Goal: Book appointment/travel/reservation

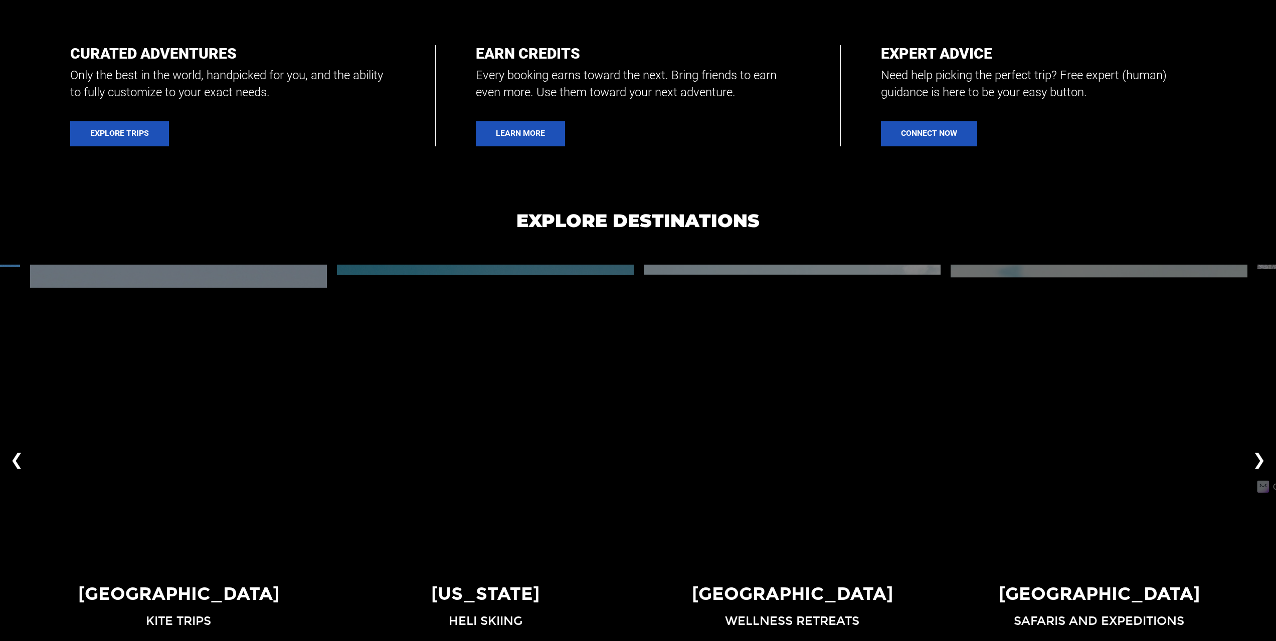
scroll to position [852, 0]
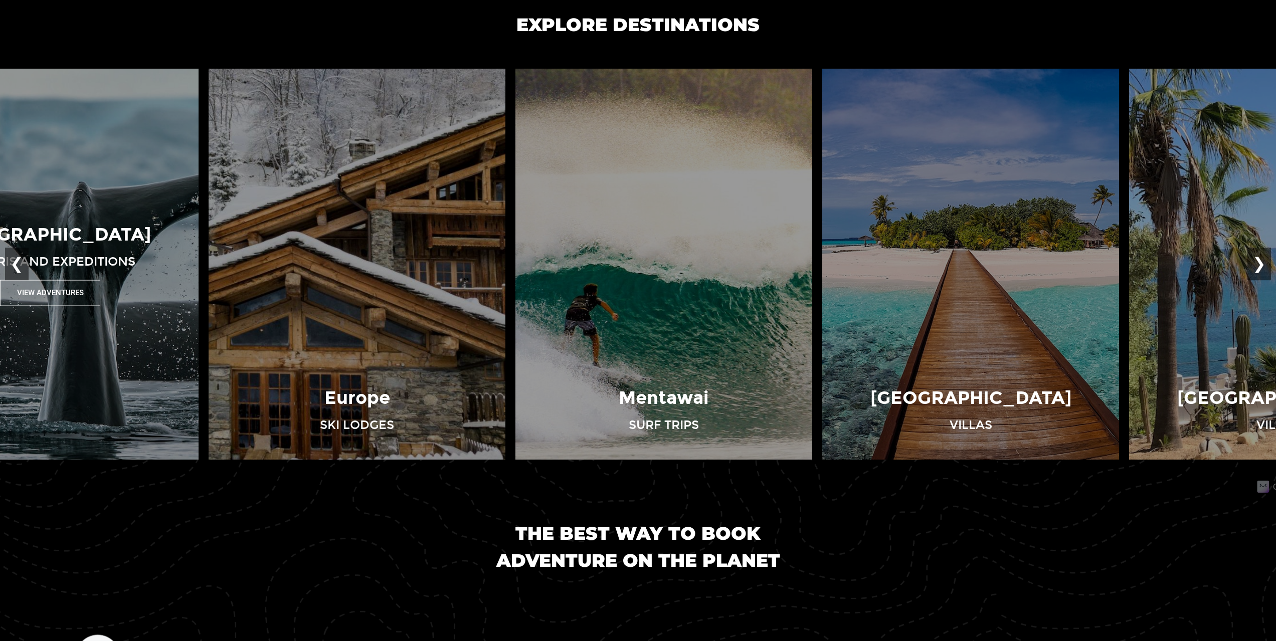
drag, startPoint x: 1118, startPoint y: 244, endPoint x: 35, endPoint y: 243, distance: 1083.6
click at [75, 248] on div "Antarctica Safaris and Expeditions View Adventures" at bounding box center [50, 264] width 307 height 84
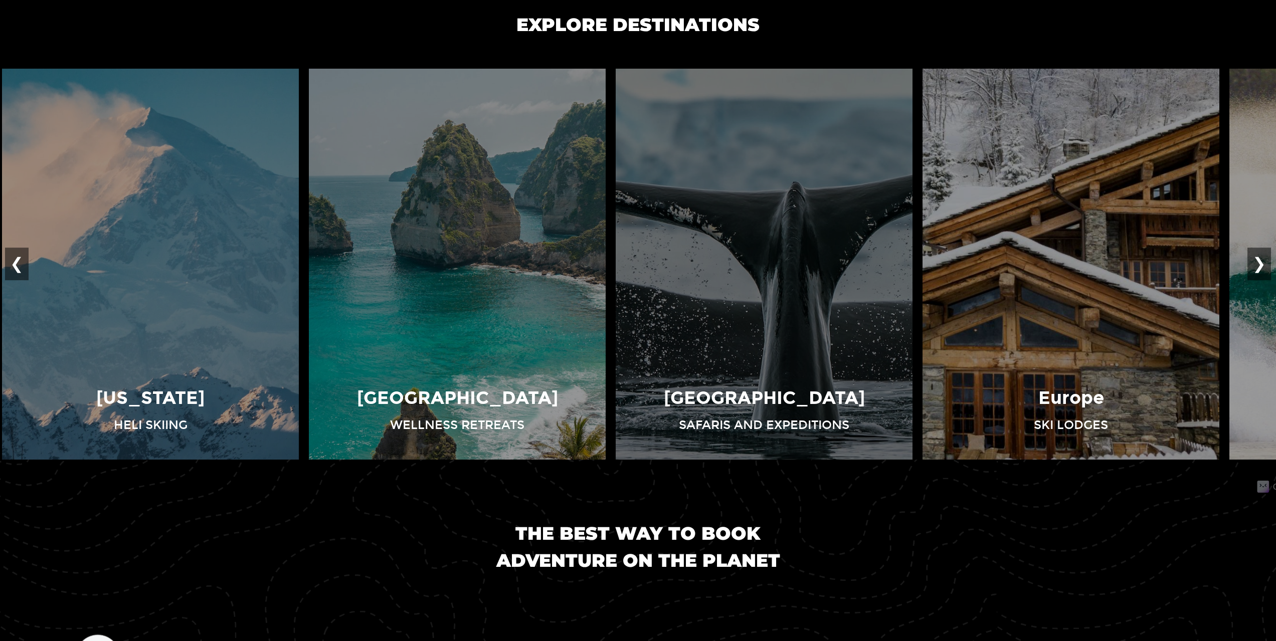
drag, startPoint x: 954, startPoint y: 253, endPoint x: 181, endPoint y: 285, distance: 774.0
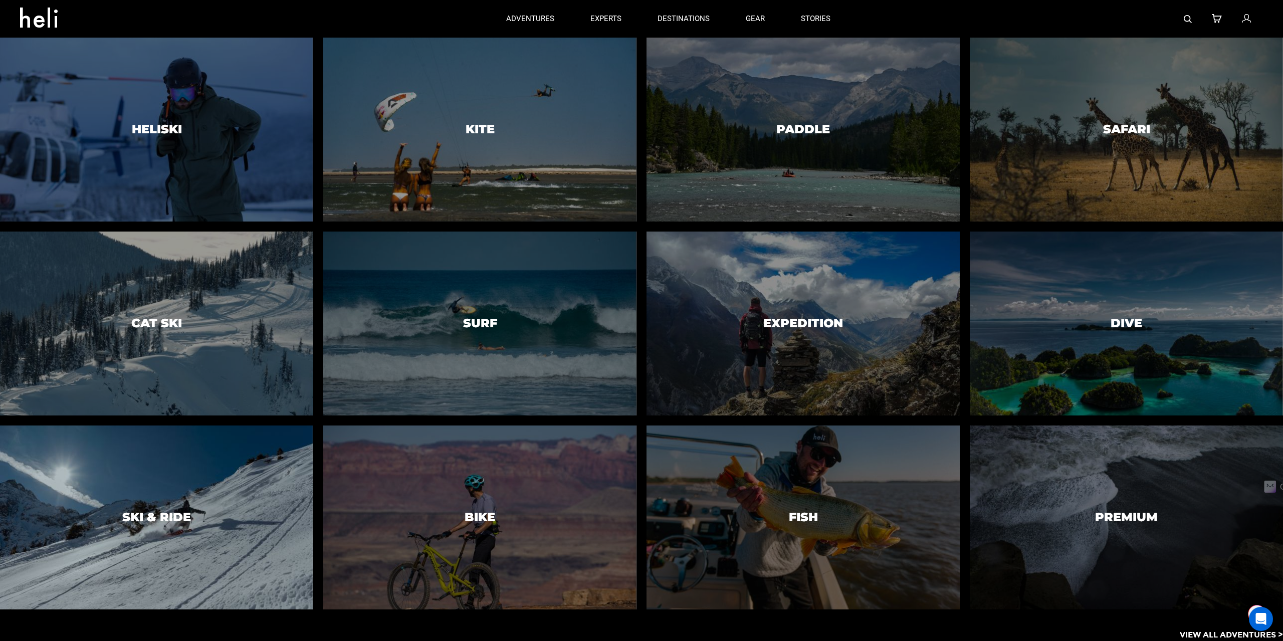
click at [146, 483] on div at bounding box center [157, 517] width 320 height 187
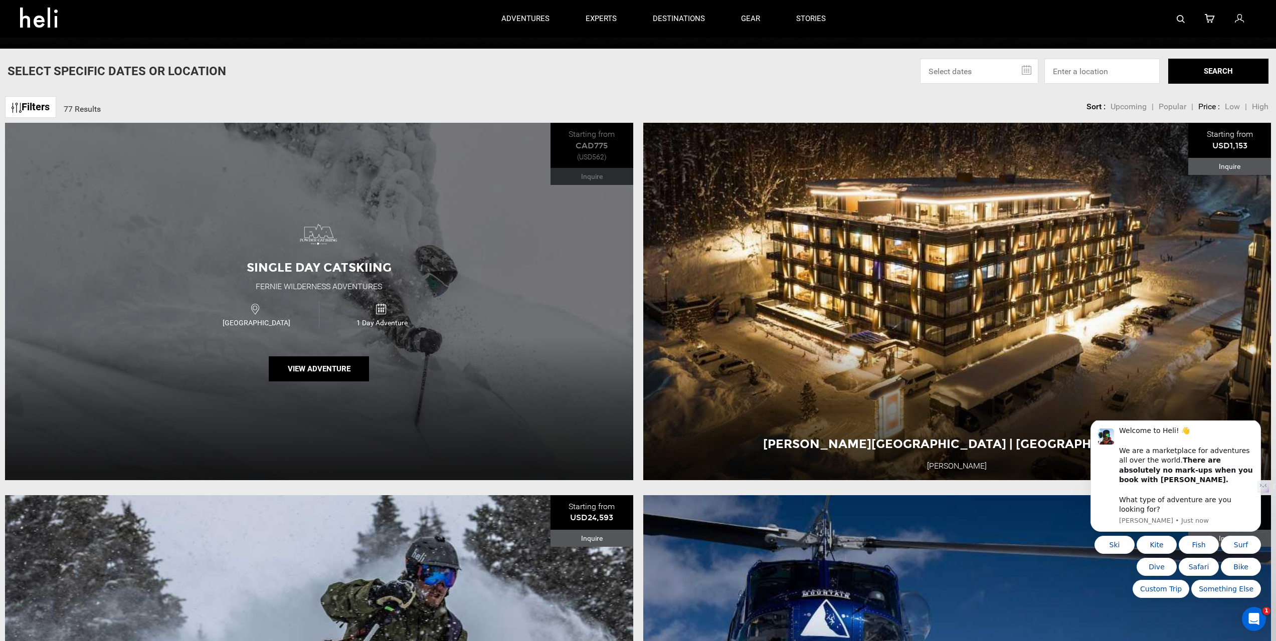
scroll to position [501, 0]
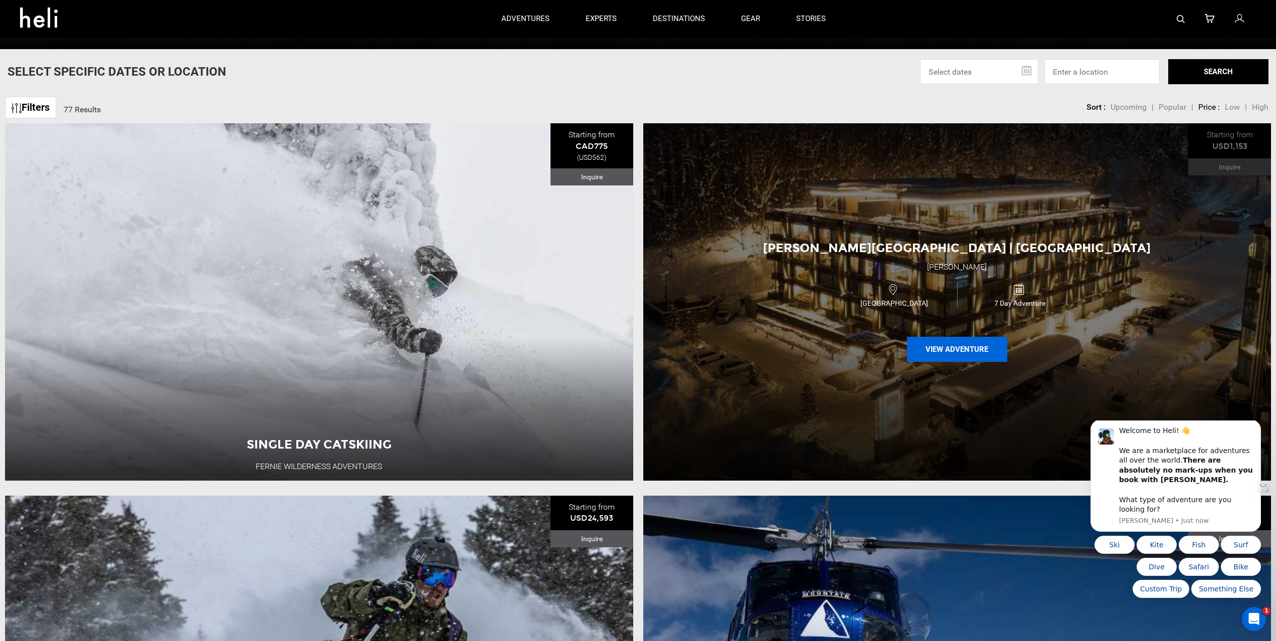
click at [938, 349] on button "View Adventure" at bounding box center [957, 349] width 100 height 25
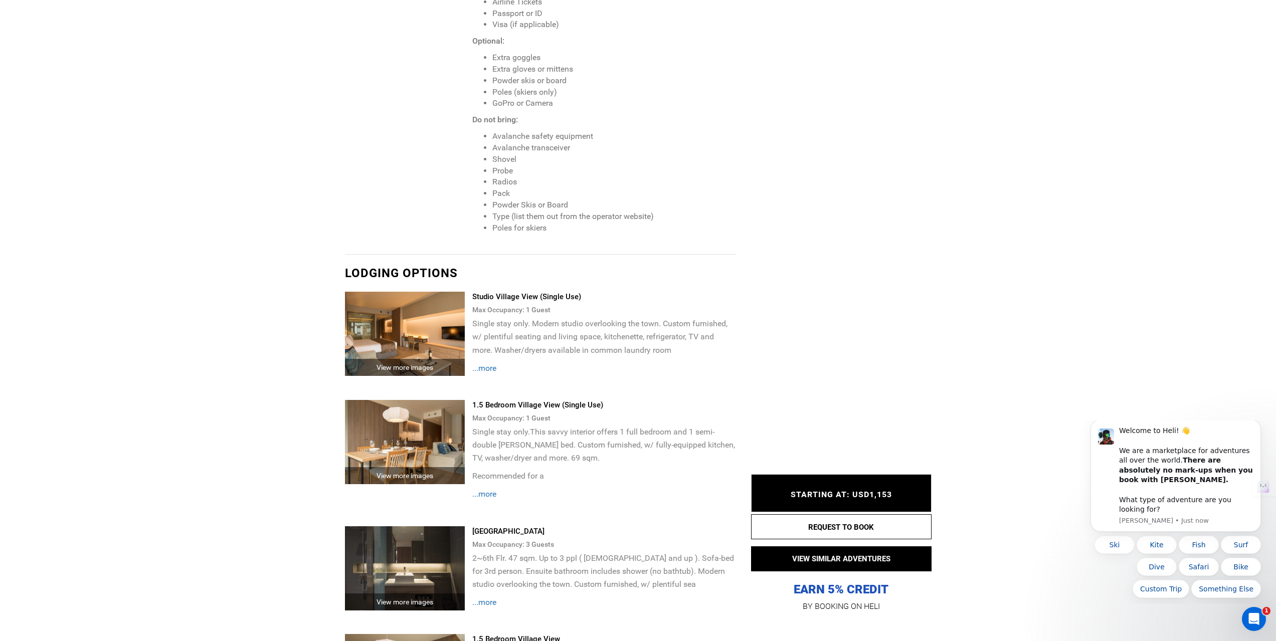
scroll to position [1654, 0]
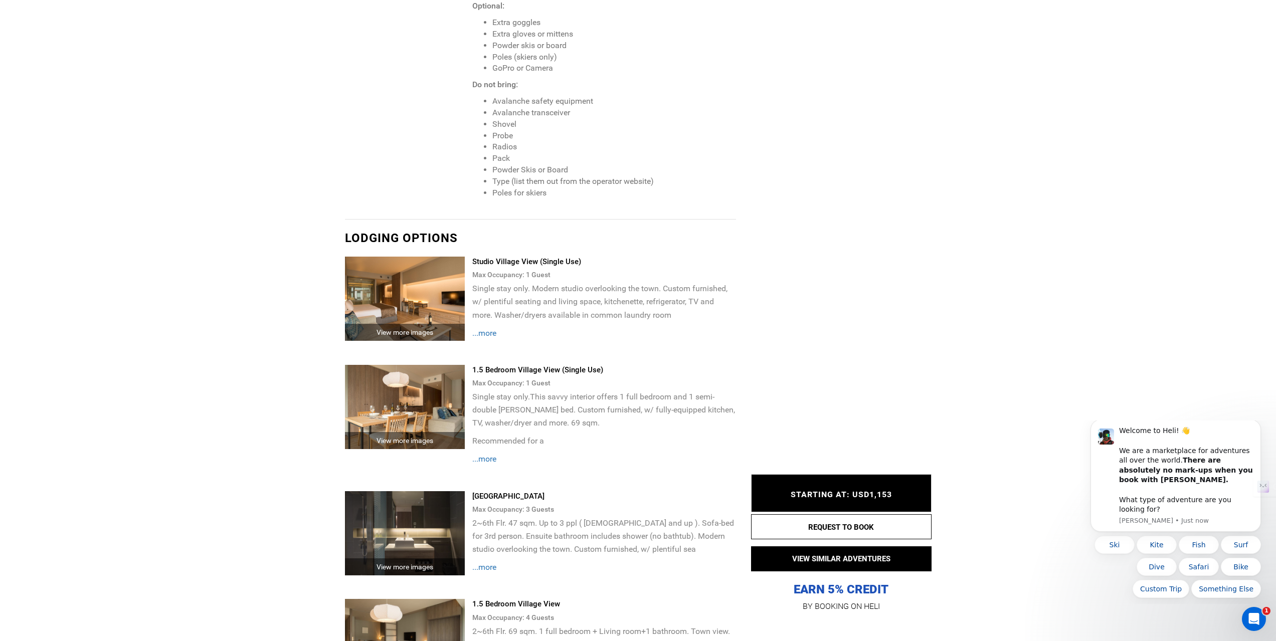
click at [481, 314] on div "Single stay only. Modern studio overlooking the town. Custom furnished, w/ plen…" at bounding box center [603, 310] width 263 height 57
click at [488, 328] on span "...more" at bounding box center [484, 333] width 24 height 10
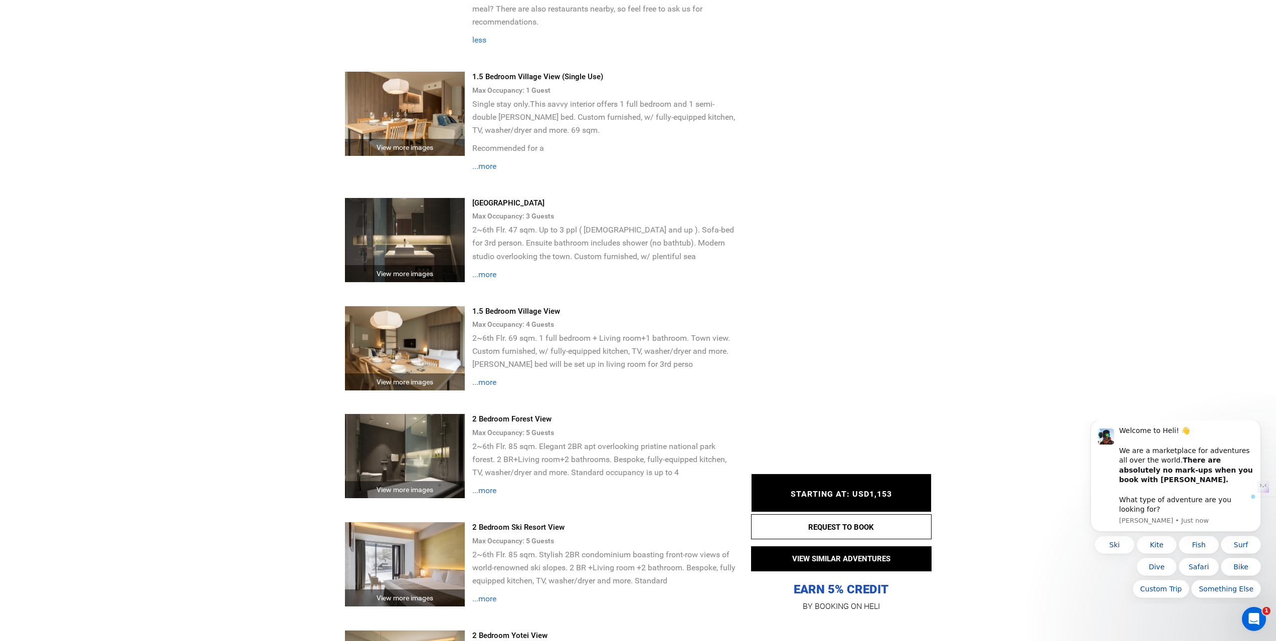
scroll to position [2055, 0]
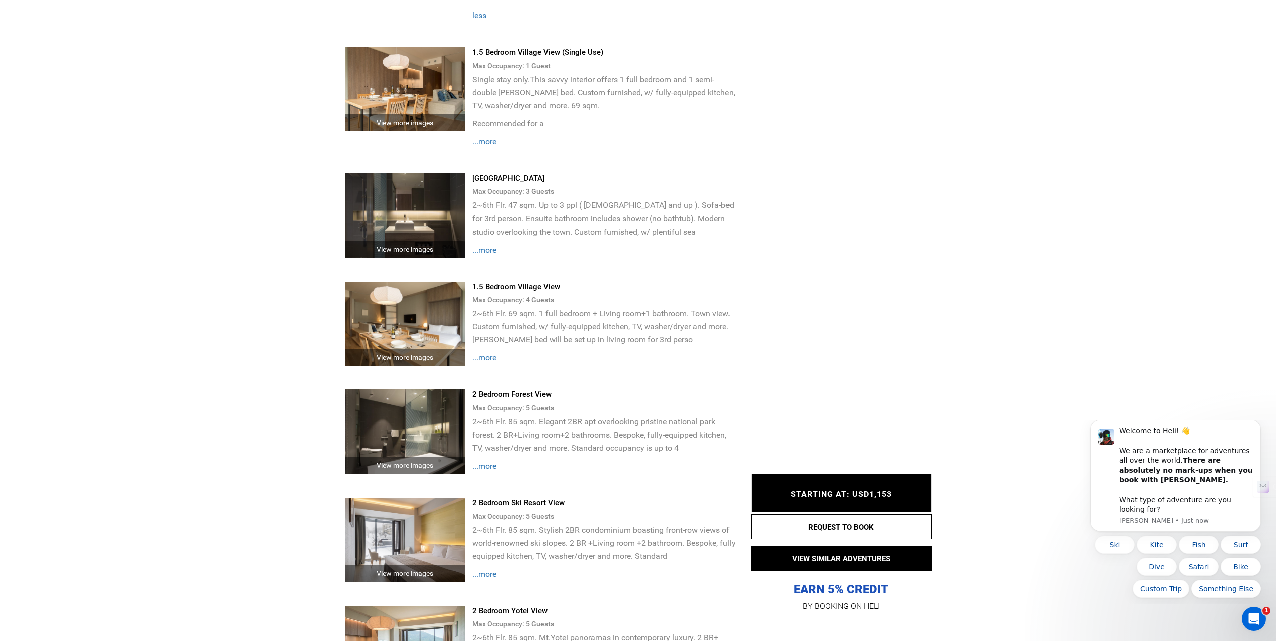
click at [491, 353] on span "...more" at bounding box center [484, 358] width 24 height 10
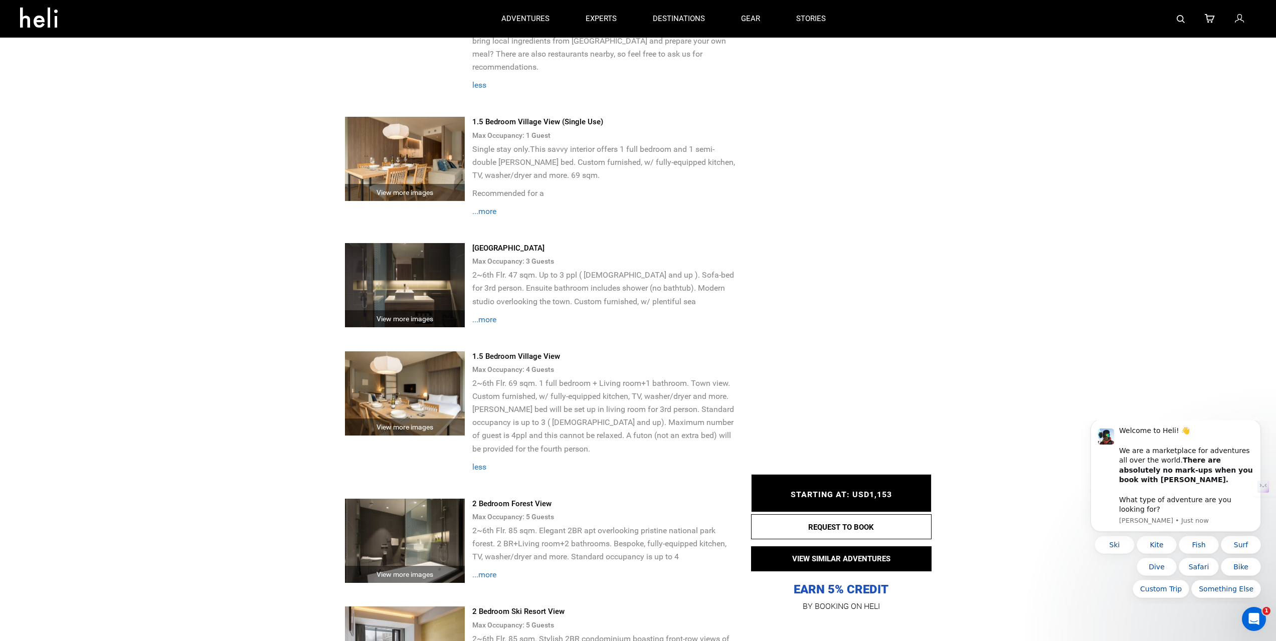
scroll to position [1955, 0]
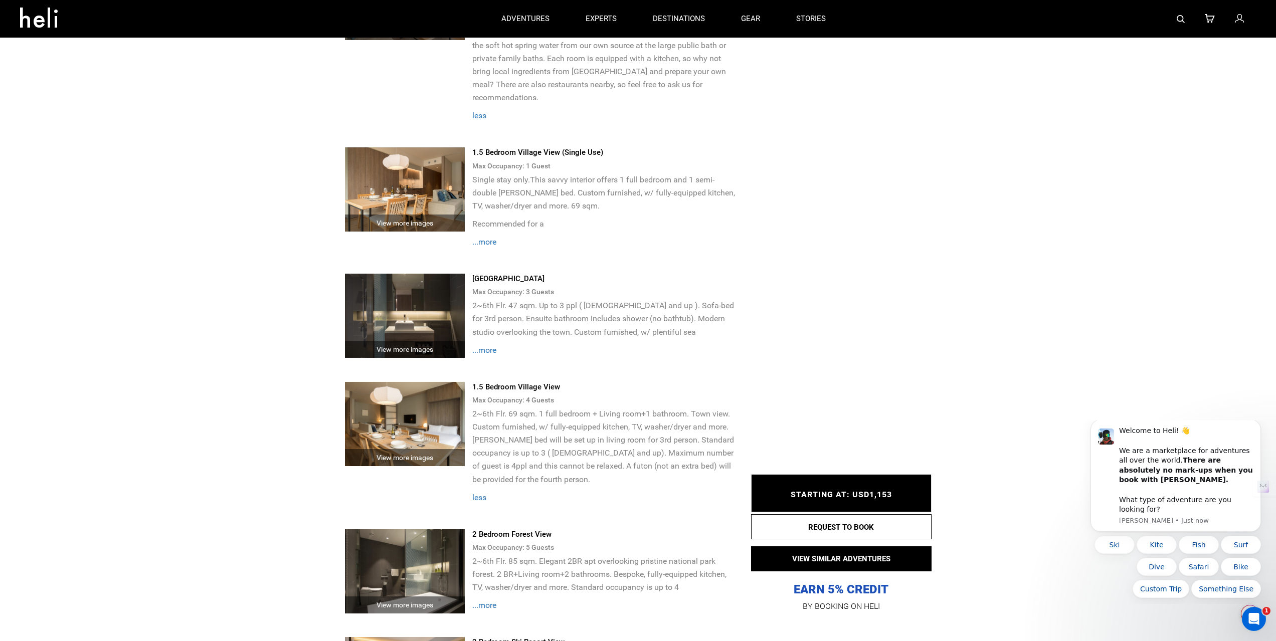
click at [478, 493] on span "less" at bounding box center [479, 498] width 14 height 10
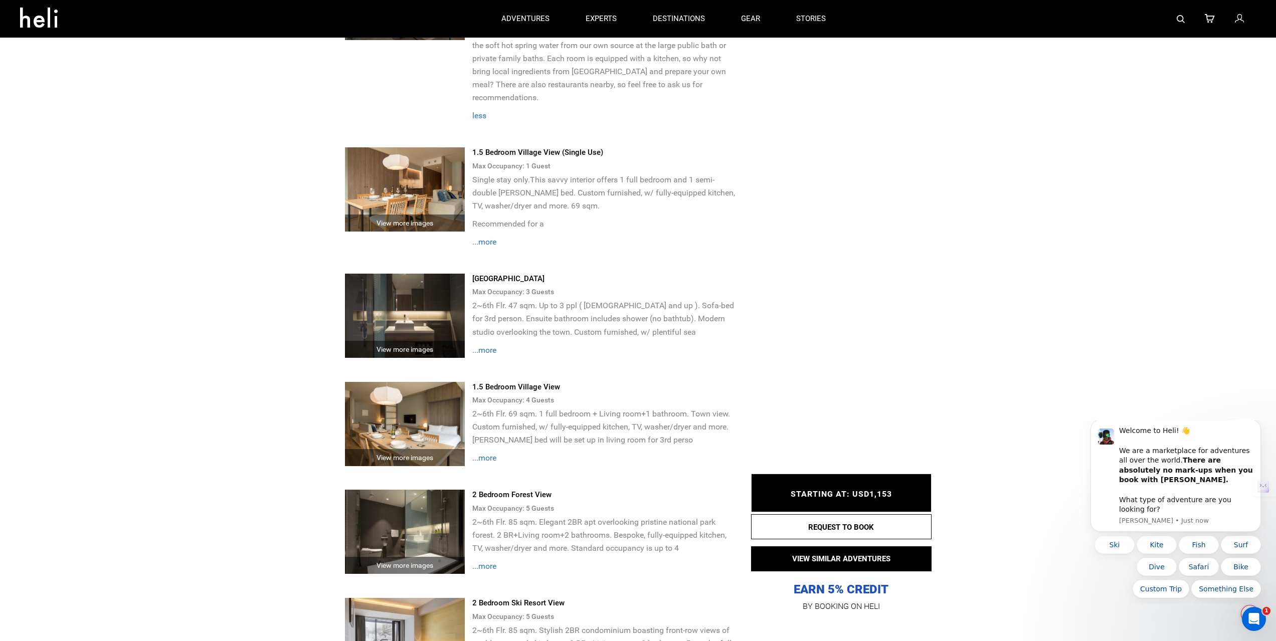
click at [483, 453] on span "...more" at bounding box center [484, 458] width 24 height 10
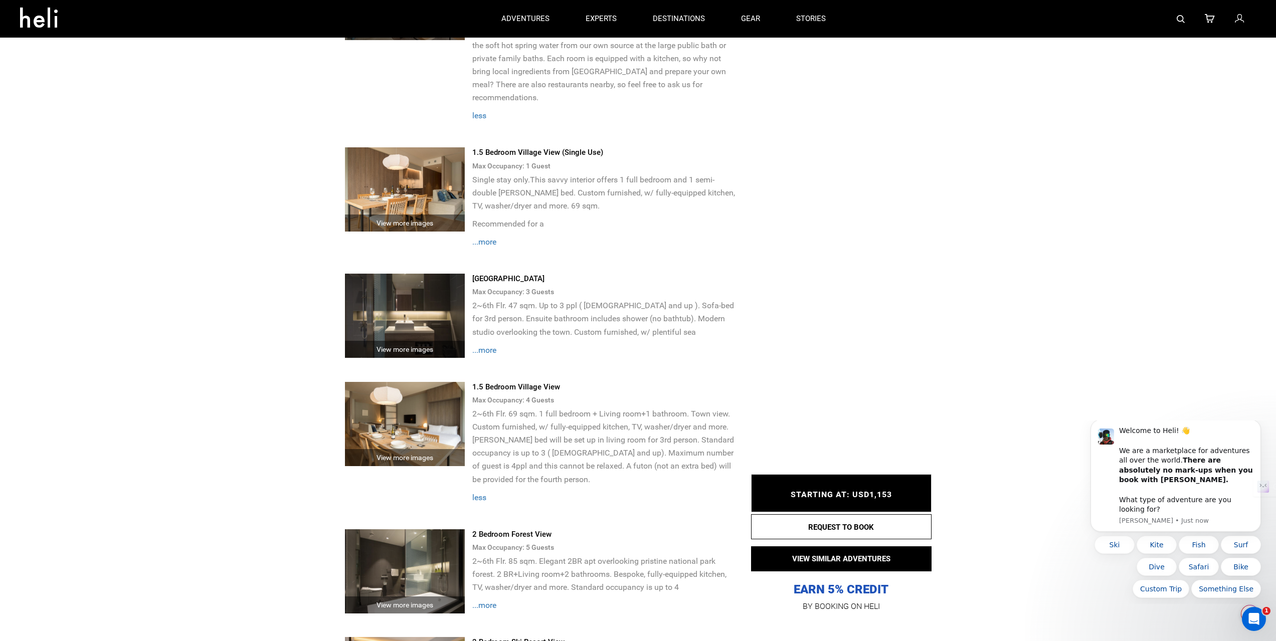
click at [402, 398] on img at bounding box center [405, 424] width 120 height 84
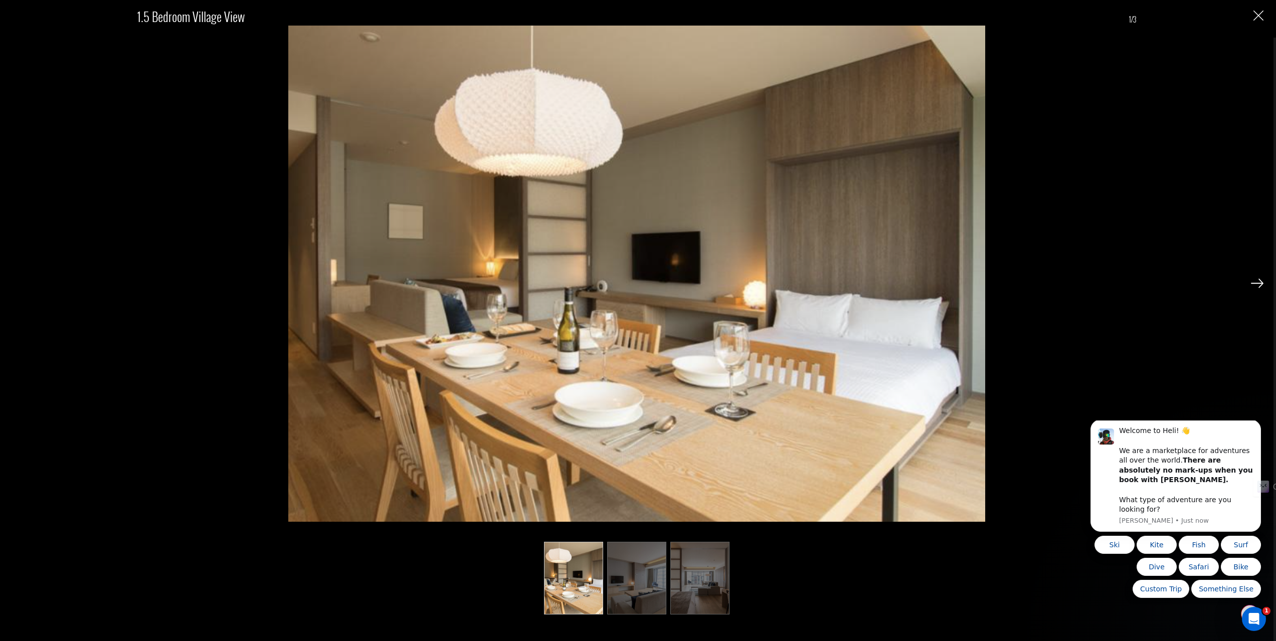
click at [624, 560] on img at bounding box center [636, 578] width 59 height 73
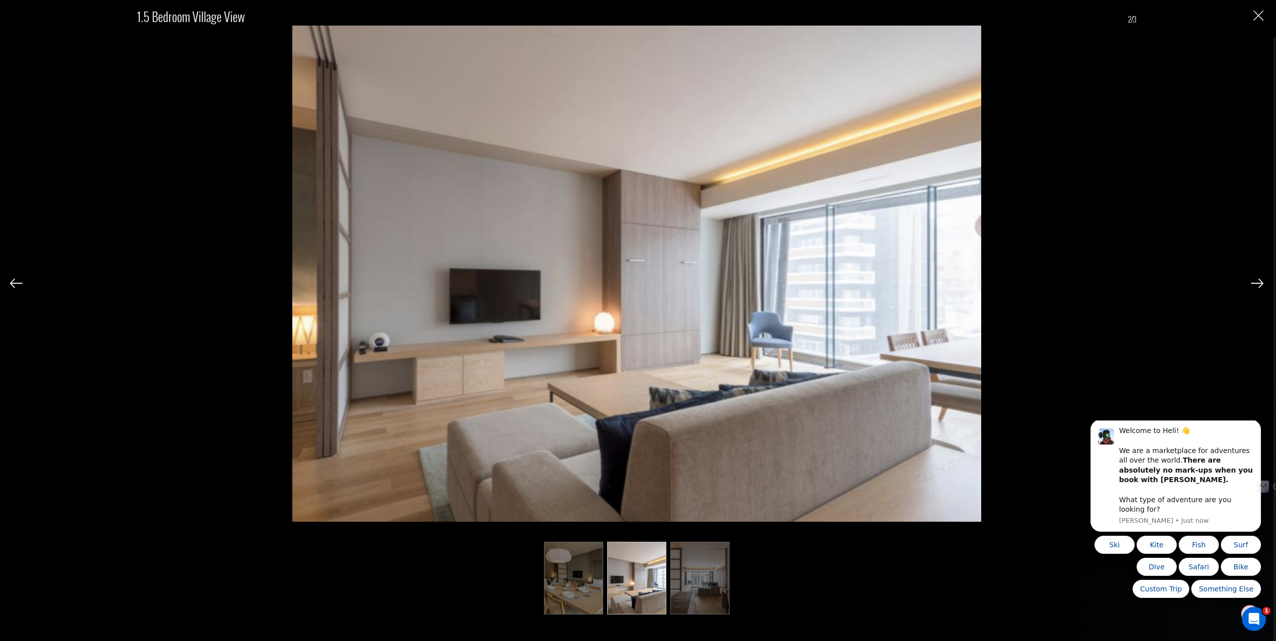
click at [695, 566] on img at bounding box center [699, 578] width 59 height 73
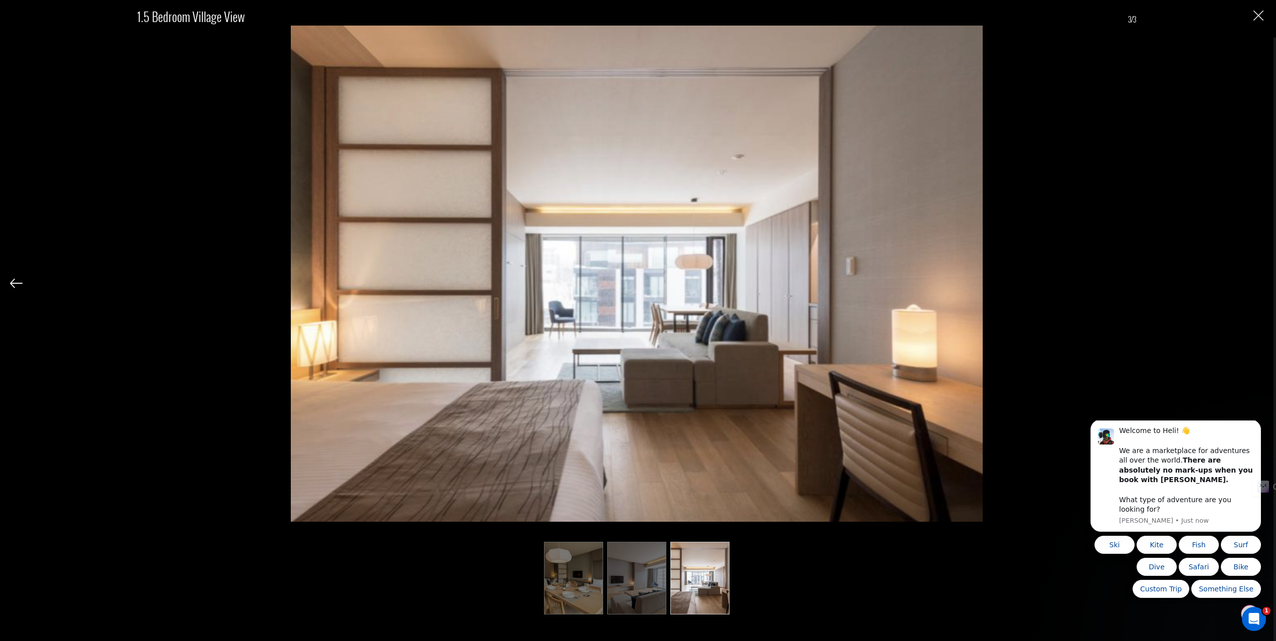
click at [874, 592] on ul at bounding box center [636, 578] width 998 height 73
click at [1257, 17] on img "Close" at bounding box center [1258, 16] width 10 height 10
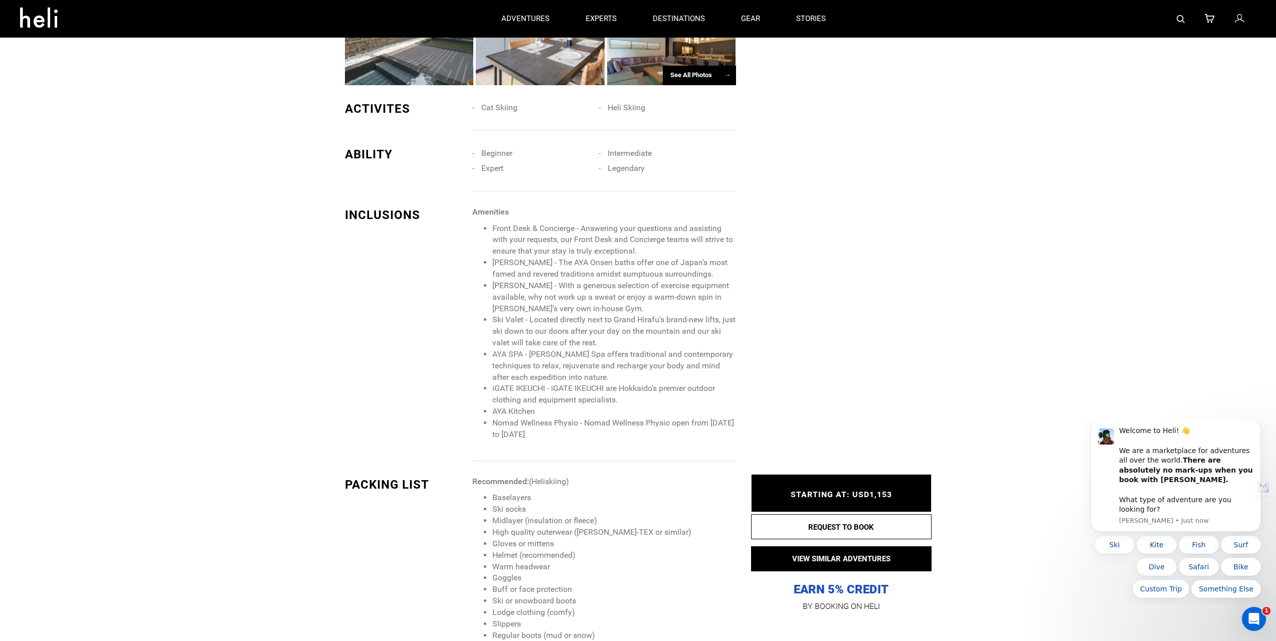
scroll to position [902, 0]
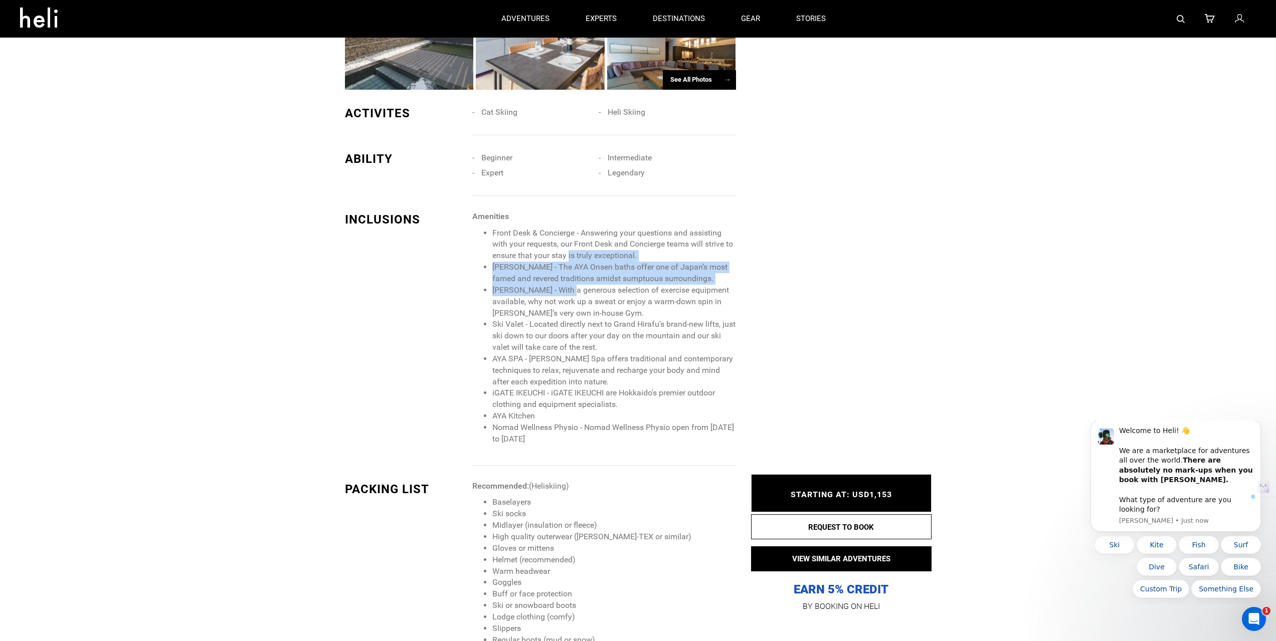
drag, startPoint x: 568, startPoint y: 239, endPoint x: 565, endPoint y: 298, distance: 59.2
click at [572, 282] on ul "Front Desk & Concierge - Answering your questions and assisting with your reque…" at bounding box center [603, 337] width 263 height 218
click at [556, 319] on li "Ski Valet - Located directly next to Grand Hirafu's brand-new lifts, just ski d…" at bounding box center [613, 336] width 243 height 35
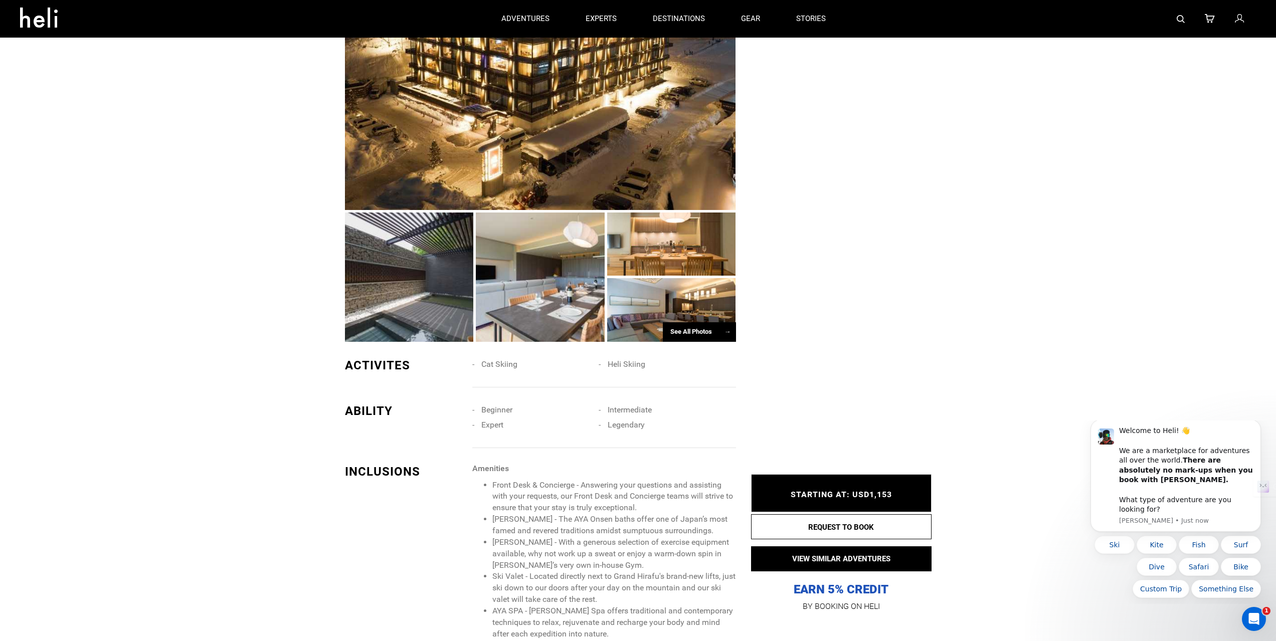
scroll to position [601, 0]
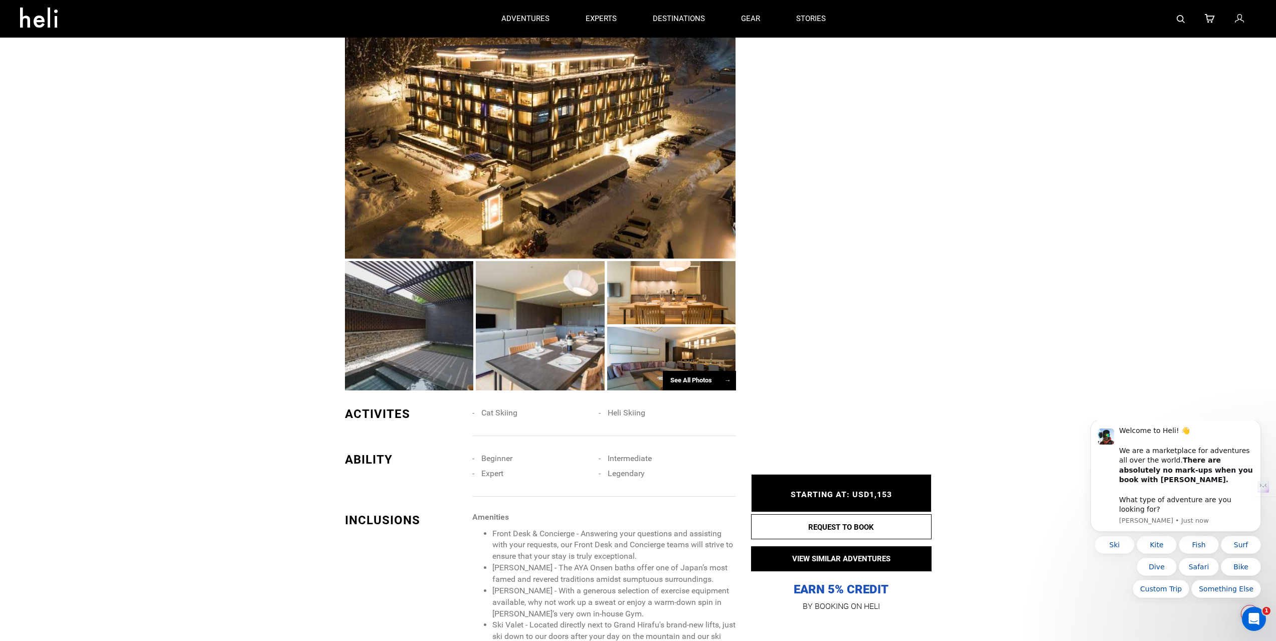
click at [845, 494] on span "STARTING AT: USD1,153" at bounding box center [840, 495] width 101 height 10
click at [840, 521] on button "REQUEST TO BOOK" at bounding box center [841, 526] width 180 height 25
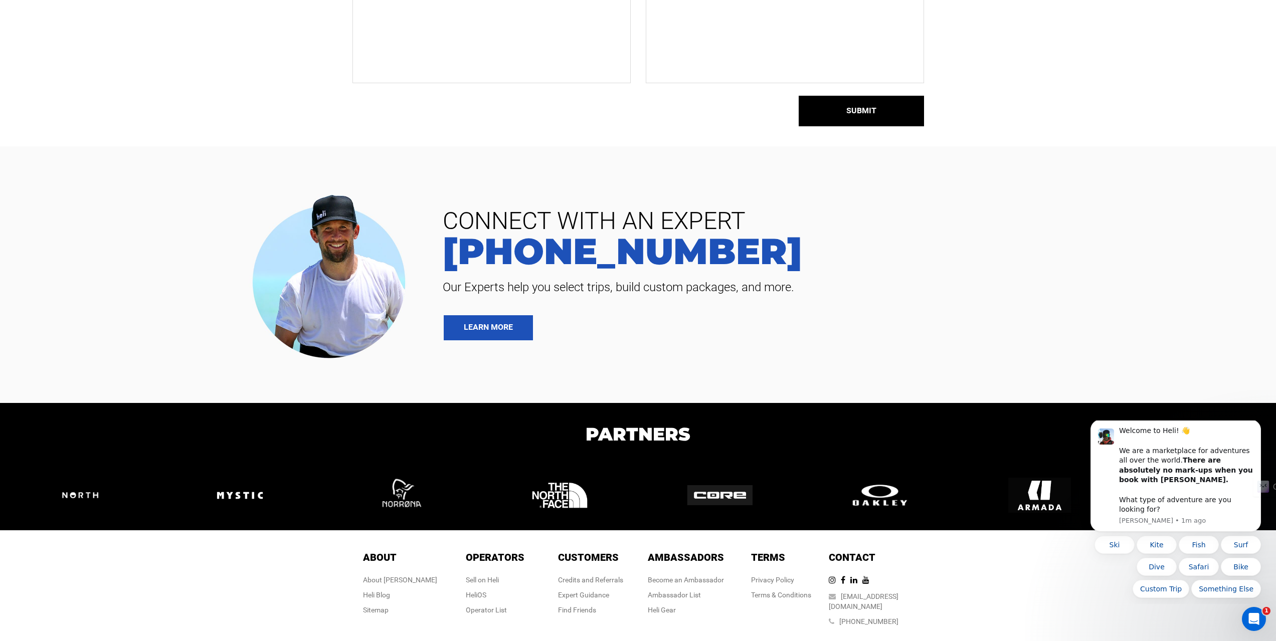
scroll to position [132, 0]
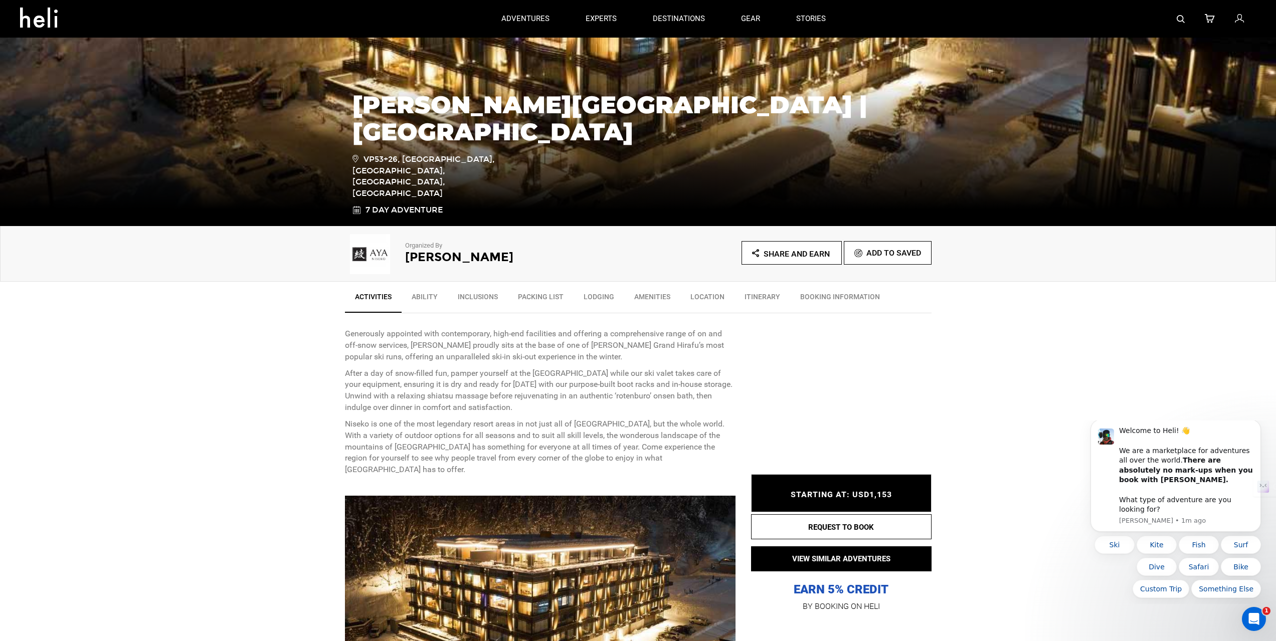
scroll to position [150, 0]
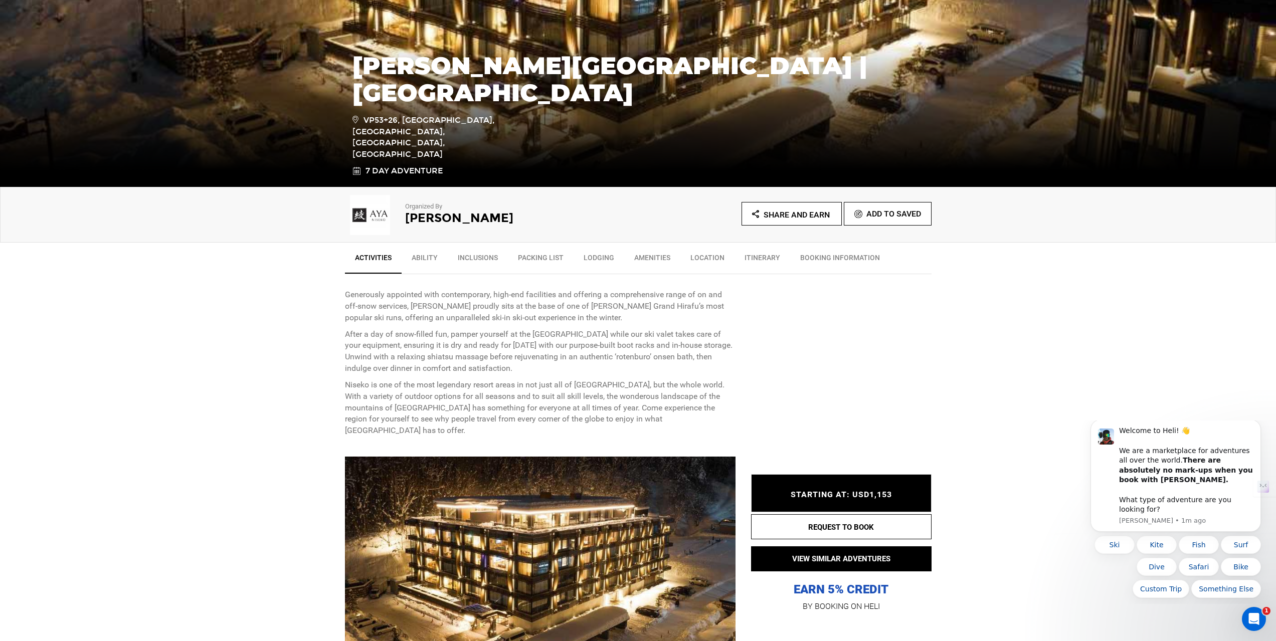
click at [549, 262] on link "Packing List" at bounding box center [541, 260] width 66 height 25
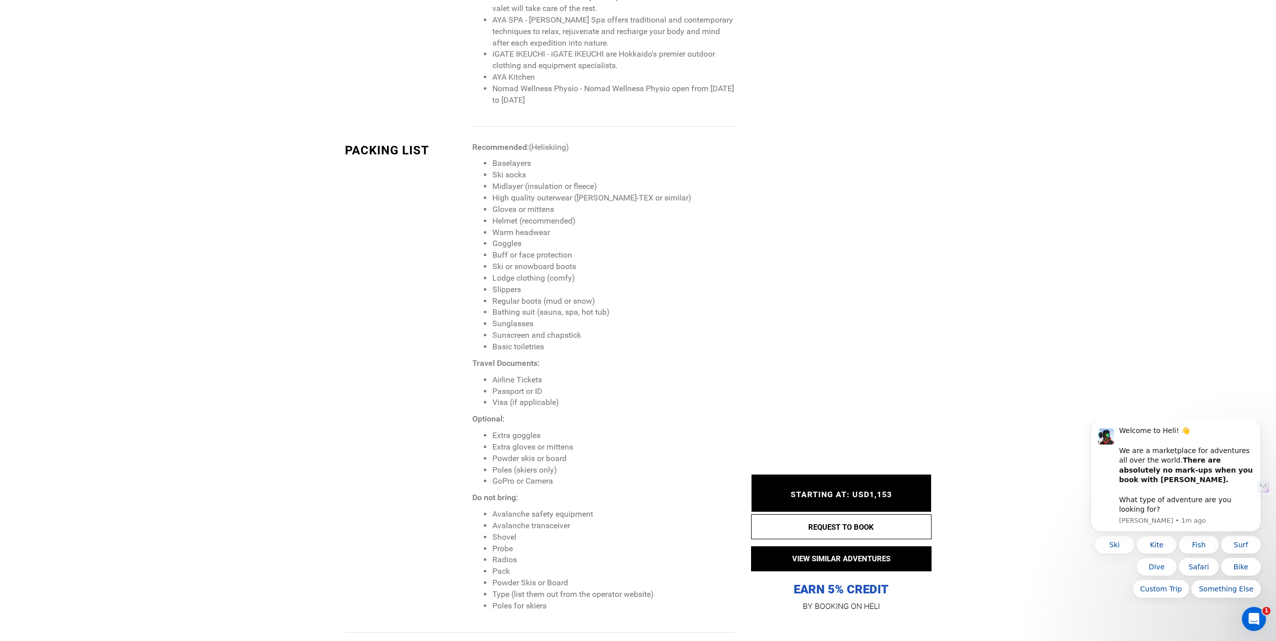
scroll to position [1316, 0]
